Goal: Information Seeking & Learning: Learn about a topic

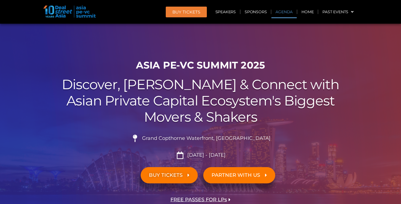
click at [282, 13] on link "Agenda" at bounding box center [283, 12] width 25 height 13
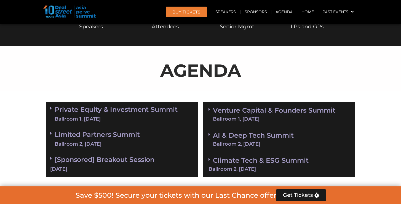
scroll to position [287, 0]
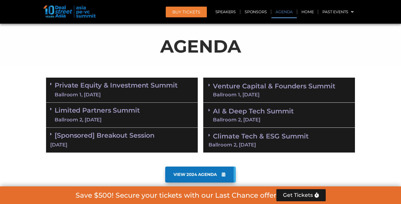
click at [171, 91] on div "Ballroom 1, [DATE]" at bounding box center [116, 94] width 123 height 7
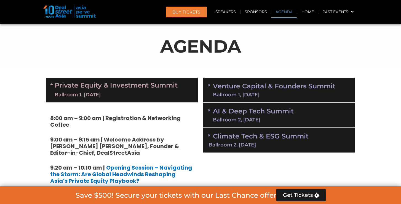
click at [250, 86] on link "Venture Capital & Founders​ Summit Ballroom 1, [DATE]" at bounding box center [274, 90] width 122 height 14
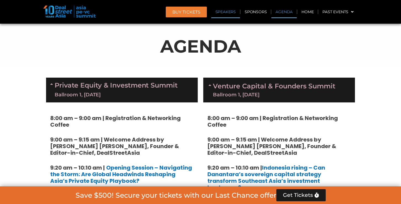
click at [227, 9] on link "Speakers" at bounding box center [225, 12] width 29 height 13
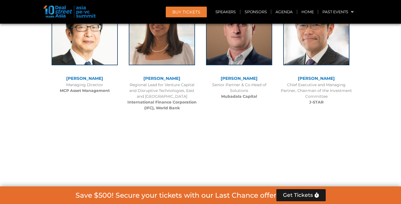
scroll to position [1616, 0]
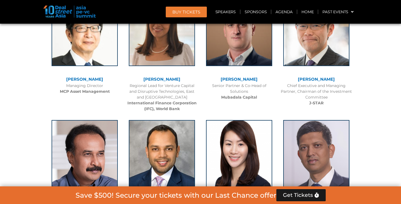
click at [242, 199] on link "[PERSON_NAME]" at bounding box center [238, 201] width 37 height 5
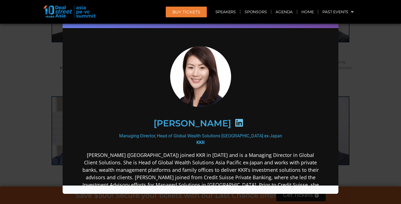
scroll to position [0, 0]
click at [397, 44] on div "Speaker Profile ×" at bounding box center [200, 102] width 401 height 204
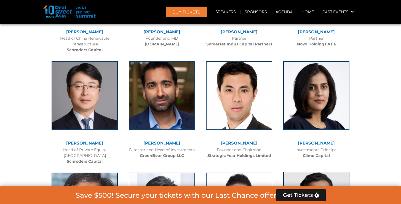
scroll to position [2807, 0]
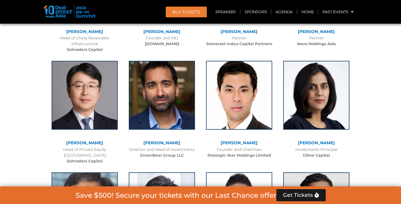
drag, startPoint x: 306, startPoint y: 160, endPoint x: 334, endPoint y: 158, distance: 29.0
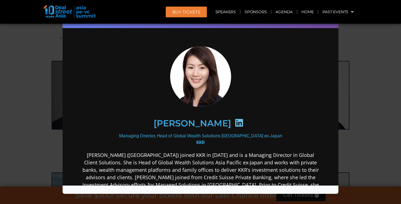
copy b "VNG Group"
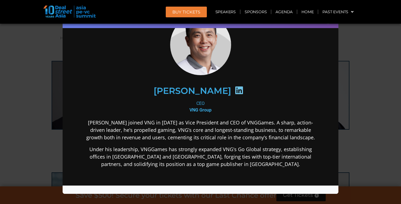
scroll to position [34, 0]
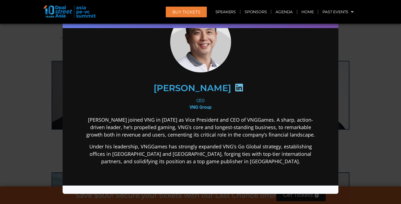
click at [70, 84] on div "[PERSON_NAME] CEO VNG Group [PERSON_NAME] joined VNG in [DATE] as Vice Presiden…" at bounding box center [200, 131] width 264 height 267
click at [27, 76] on div "Speaker Profile ×" at bounding box center [200, 102] width 401 height 204
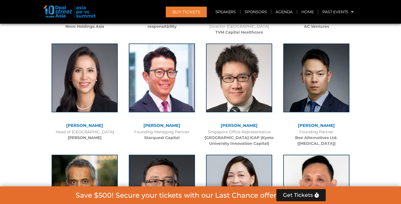
scroll to position [3154, 0]
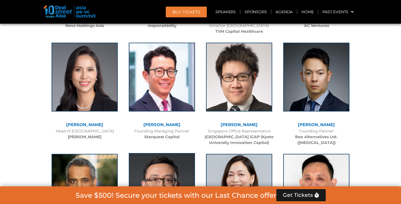
click at [147, 153] on img at bounding box center [162, 187] width 66 height 69
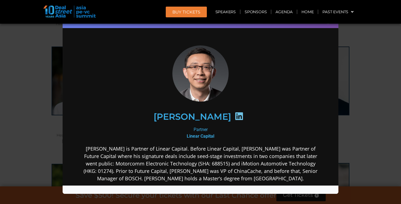
scroll to position [0, 0]
click at [32, 66] on div "Speaker Profile ×" at bounding box center [200, 102] width 401 height 204
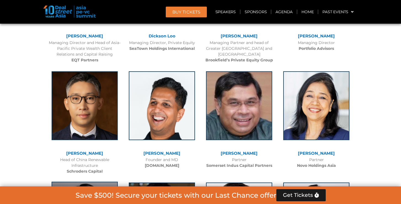
scroll to position [2685, 0]
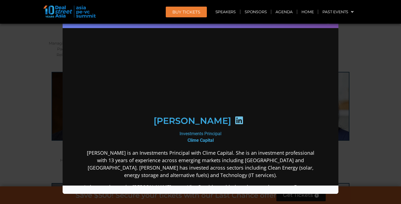
scroll to position [0, 0]
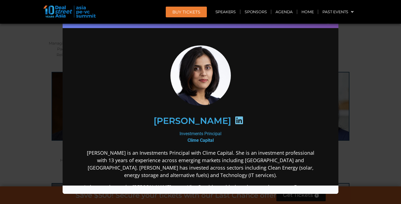
click at [16, 84] on div "Speaker Profile ×" at bounding box center [200, 102] width 401 height 204
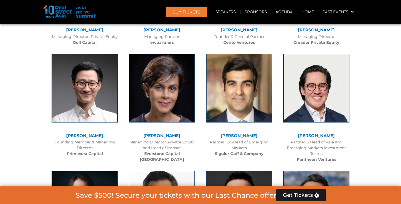
scroll to position [2468, 0]
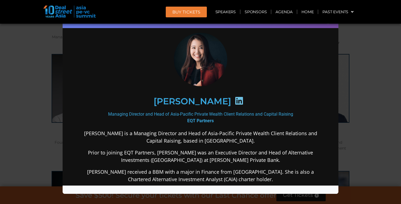
scroll to position [16, 0]
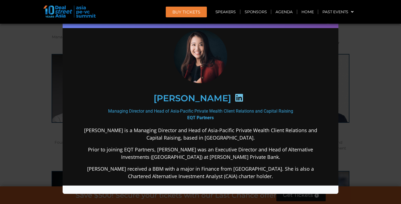
click at [2, 80] on div "Speaker Profile ×" at bounding box center [200, 102] width 401 height 204
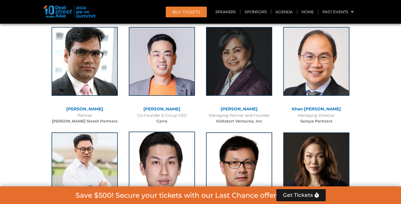
scroll to position [2062, 0]
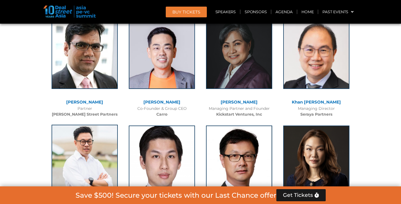
click at [93, 125] on img at bounding box center [85, 159] width 66 height 69
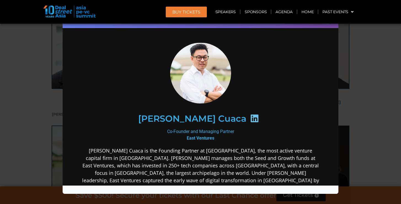
scroll to position [5, 0]
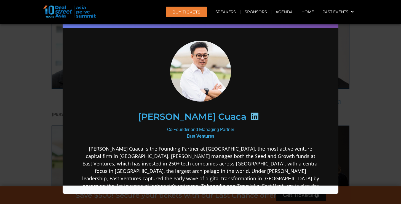
click at [373, 43] on div "Speaker Profile ×" at bounding box center [200, 102] width 401 height 204
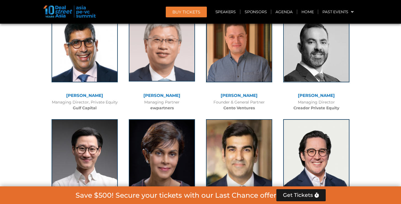
scroll to position [2403, 0]
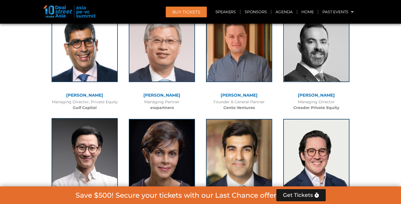
click at [93, 118] on img at bounding box center [85, 152] width 66 height 69
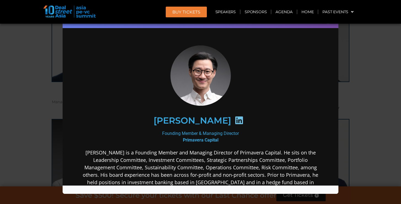
scroll to position [0, 0]
click at [17, 124] on div "Speaker Profile ×" at bounding box center [200, 102] width 401 height 204
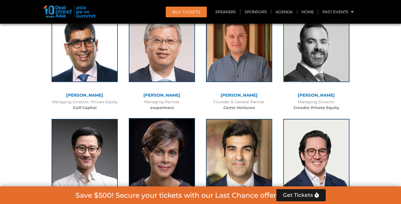
click at [159, 118] on img at bounding box center [162, 152] width 66 height 69
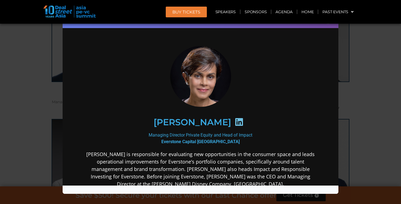
click at [34, 60] on div "Speaker Profile ×" at bounding box center [200, 102] width 401 height 204
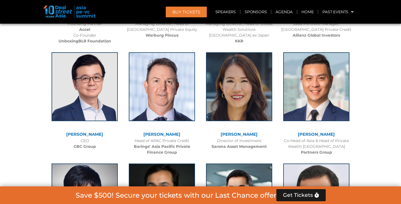
scroll to position [1807, 0]
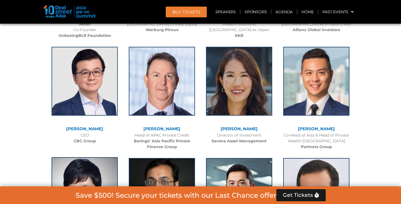
click at [89, 157] on img at bounding box center [85, 191] width 66 height 69
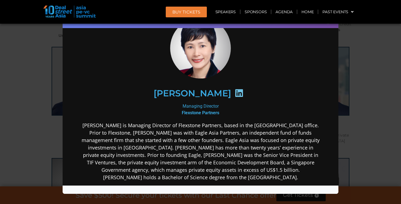
scroll to position [32, 0]
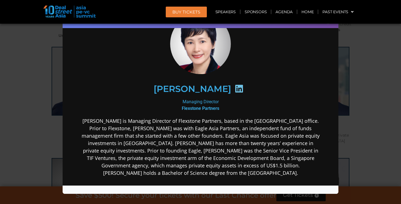
click at [29, 120] on div "Speaker Profile ×" at bounding box center [200, 102] width 401 height 204
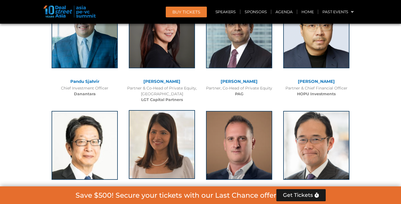
scroll to position [1502, 0]
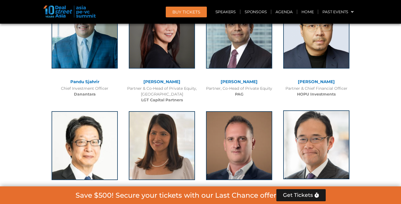
click at [316, 110] on img at bounding box center [316, 144] width 66 height 69
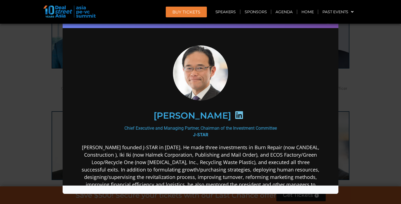
scroll to position [0, 0]
click at [35, 146] on div "Speaker Profile ×" at bounding box center [200, 102] width 401 height 204
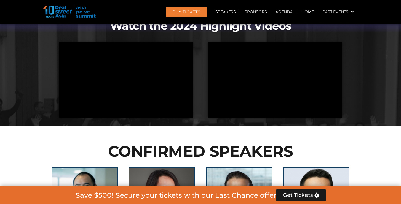
scroll to position [1335, 0]
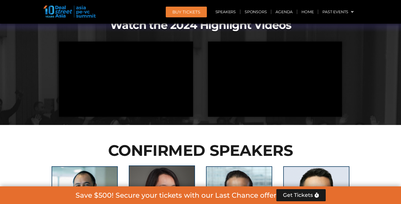
click at [169, 166] on img at bounding box center [162, 200] width 66 height 69
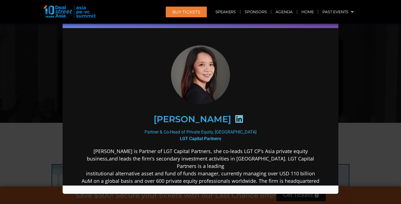
scroll to position [0, 0]
click at [200, 67] on img at bounding box center [200, 74] width 61 height 59
click at [234, 119] on icon at bounding box center [238, 119] width 9 height 9
click at [234, 117] on icon at bounding box center [238, 119] width 9 height 9
click at [27, 115] on div "Speaker Profile ×" at bounding box center [200, 102] width 401 height 204
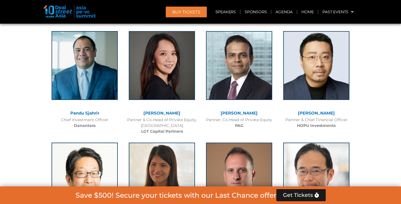
scroll to position [1471, 0]
click at [86, 142] on img at bounding box center [85, 176] width 66 height 69
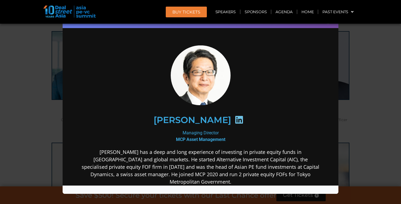
scroll to position [0, 0]
click at [42, 70] on div "Speaker Profile ×" at bounding box center [200, 102] width 401 height 204
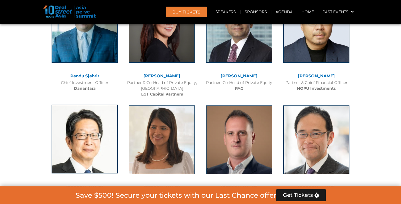
scroll to position [1510, 0]
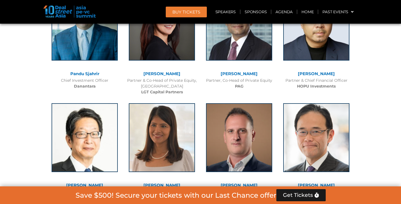
drag, startPoint x: 309, startPoint y: 115, endPoint x: 329, endPoint y: 115, distance: 20.1
click at [329, 189] on div "Chief Executive and Managing Partner, Chairman of the Investment Committee J-ST…" at bounding box center [316, 200] width 72 height 23
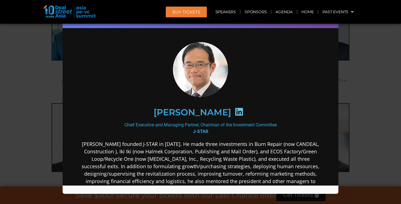
scroll to position [5, 0]
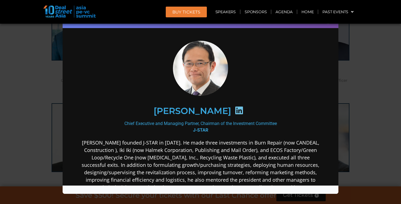
click at [243, 110] on icon at bounding box center [238, 110] width 9 height 9
click at [198, 62] on img at bounding box center [200, 68] width 61 height 55
click at [201, 132] on b "J-STAR" at bounding box center [200, 130] width 15 height 5
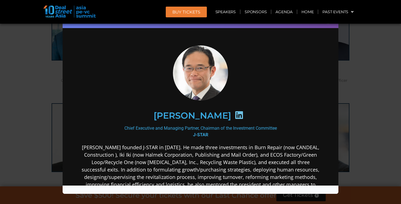
scroll to position [0, 0]
click at [243, 115] on icon at bounding box center [238, 115] width 9 height 9
click at [205, 114] on h2 "[PERSON_NAME]" at bounding box center [191, 115] width 77 height 9
click at [203, 139] on div "[PERSON_NAME]" at bounding box center [200, 116] width 238 height 52
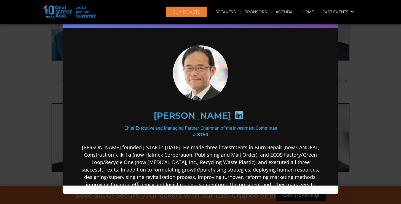
click at [202, 134] on b "J-STAR" at bounding box center [200, 134] width 15 height 5
click at [196, 79] on img at bounding box center [200, 72] width 61 height 55
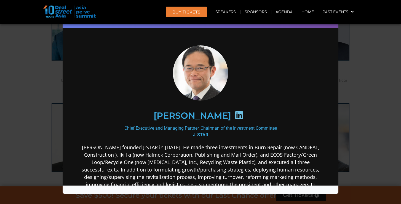
click at [132, 134] on div "Chief Executive and Managing Partner, Chairman of the Investment Committee J-ST…" at bounding box center [200, 131] width 238 height 13
click at [170, 152] on p "[PERSON_NAME] founded J-STAR in [DATE]. He made three investments in Burn Repai…" at bounding box center [200, 200] width 238 height 112
click at [175, 151] on p "[PERSON_NAME] founded J-STAR in [DATE]. He made three investments in Burn Repai…" at bounding box center [200, 200] width 238 height 112
click at [228, 151] on p "[PERSON_NAME] founded J-STAR in [DATE]. He made three investments in Burn Repai…" at bounding box center [200, 200] width 238 height 112
click at [212, 62] on img at bounding box center [200, 72] width 61 height 55
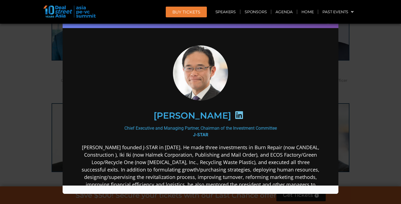
click at [21, 97] on div "Speaker Profile ×" at bounding box center [200, 102] width 401 height 204
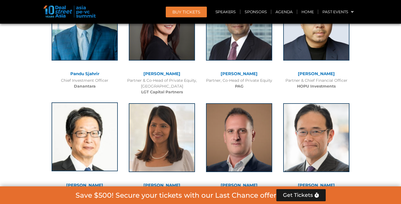
click at [88, 102] on img at bounding box center [85, 136] width 66 height 69
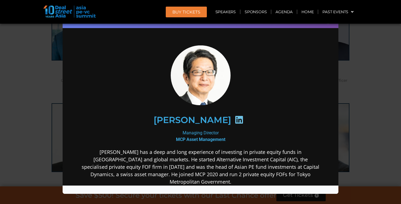
click at [212, 83] on img at bounding box center [200, 75] width 61 height 60
click at [243, 123] on icon at bounding box center [238, 119] width 9 height 9
click at [16, 106] on div "Speaker Profile ×" at bounding box center [200, 102] width 401 height 204
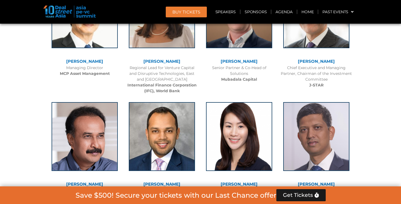
scroll to position [1634, 0]
